Goal: Task Accomplishment & Management: Use online tool/utility

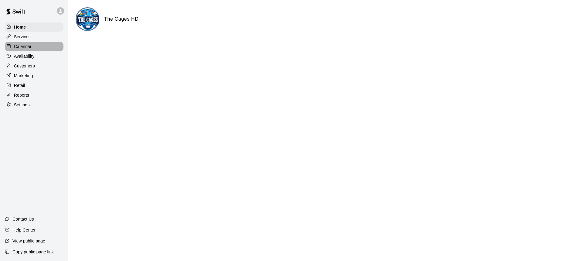
click at [17, 47] on p "Calendar" at bounding box center [23, 46] width 18 height 6
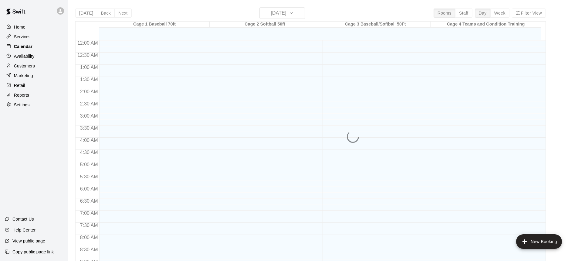
scroll to position [337, 0]
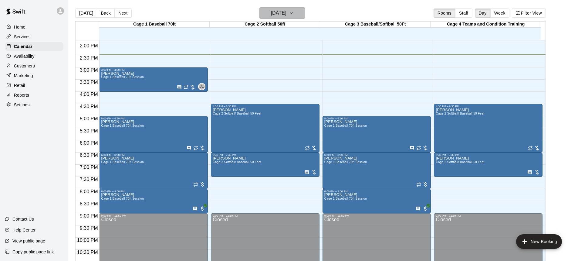
click at [294, 12] on icon "button" at bounding box center [291, 12] width 5 height 7
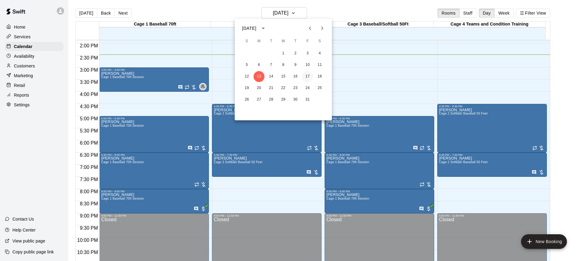
click at [308, 76] on button "17" at bounding box center [307, 76] width 11 height 11
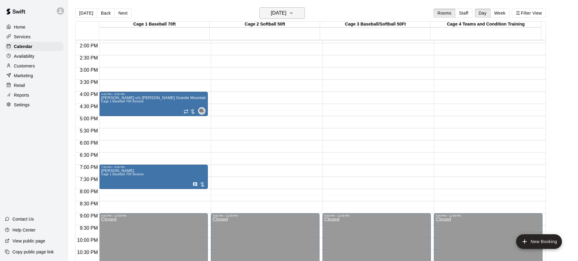
click at [294, 15] on icon "button" at bounding box center [291, 12] width 5 height 7
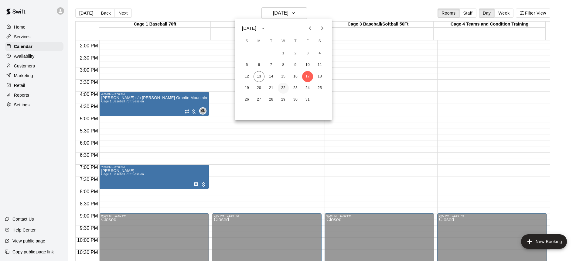
click at [281, 89] on button "22" at bounding box center [283, 88] width 11 height 11
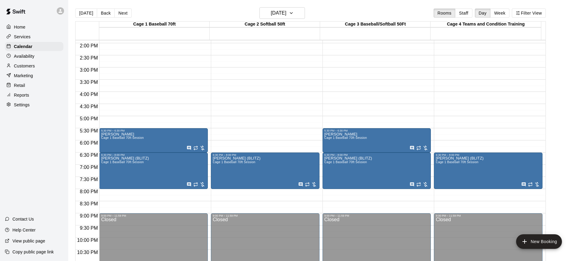
click at [19, 27] on p "Home" at bounding box center [20, 27] width 12 height 6
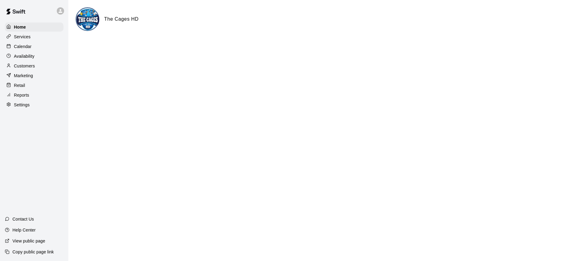
click at [20, 47] on p "Calendar" at bounding box center [23, 46] width 18 height 6
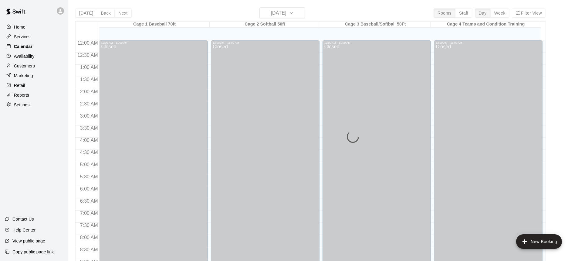
scroll to position [337, 0]
